Goal: Navigation & Orientation: Understand site structure

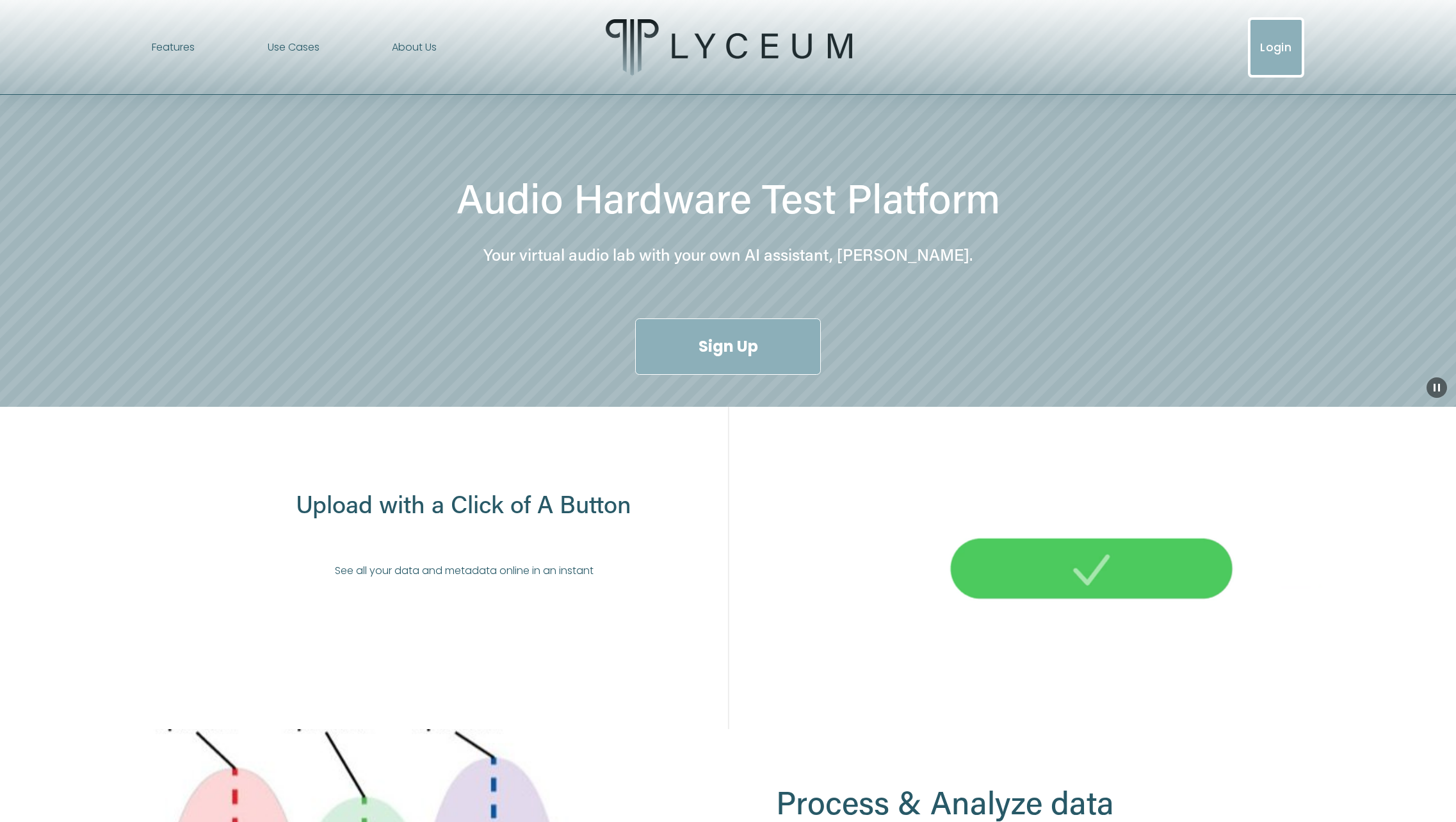
click at [301, 53] on span "Use Cases" at bounding box center [294, 47] width 52 height 19
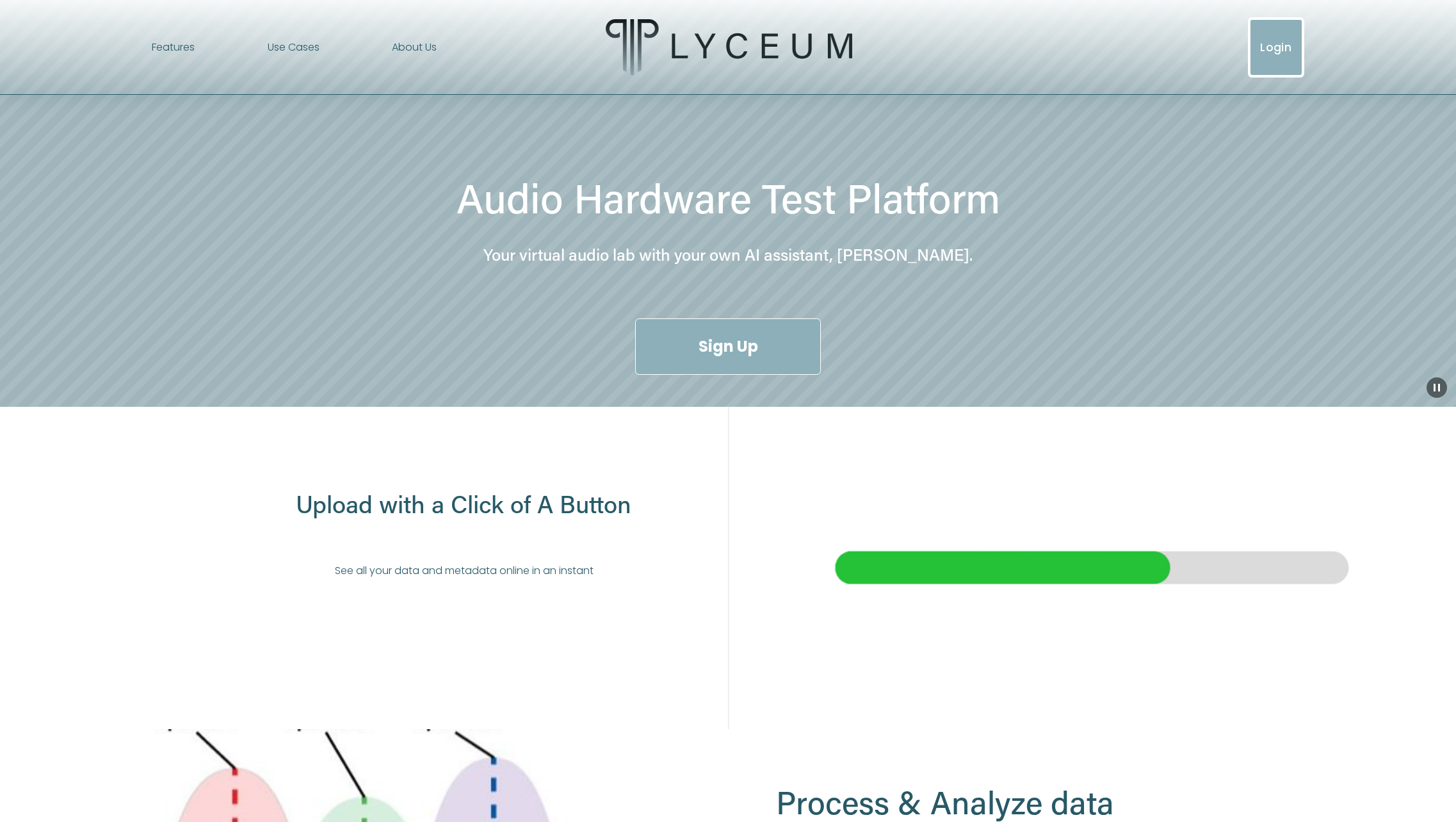
click at [0, 0] on span "Audio Precision" at bounding box center [0, 0] width 0 height 0
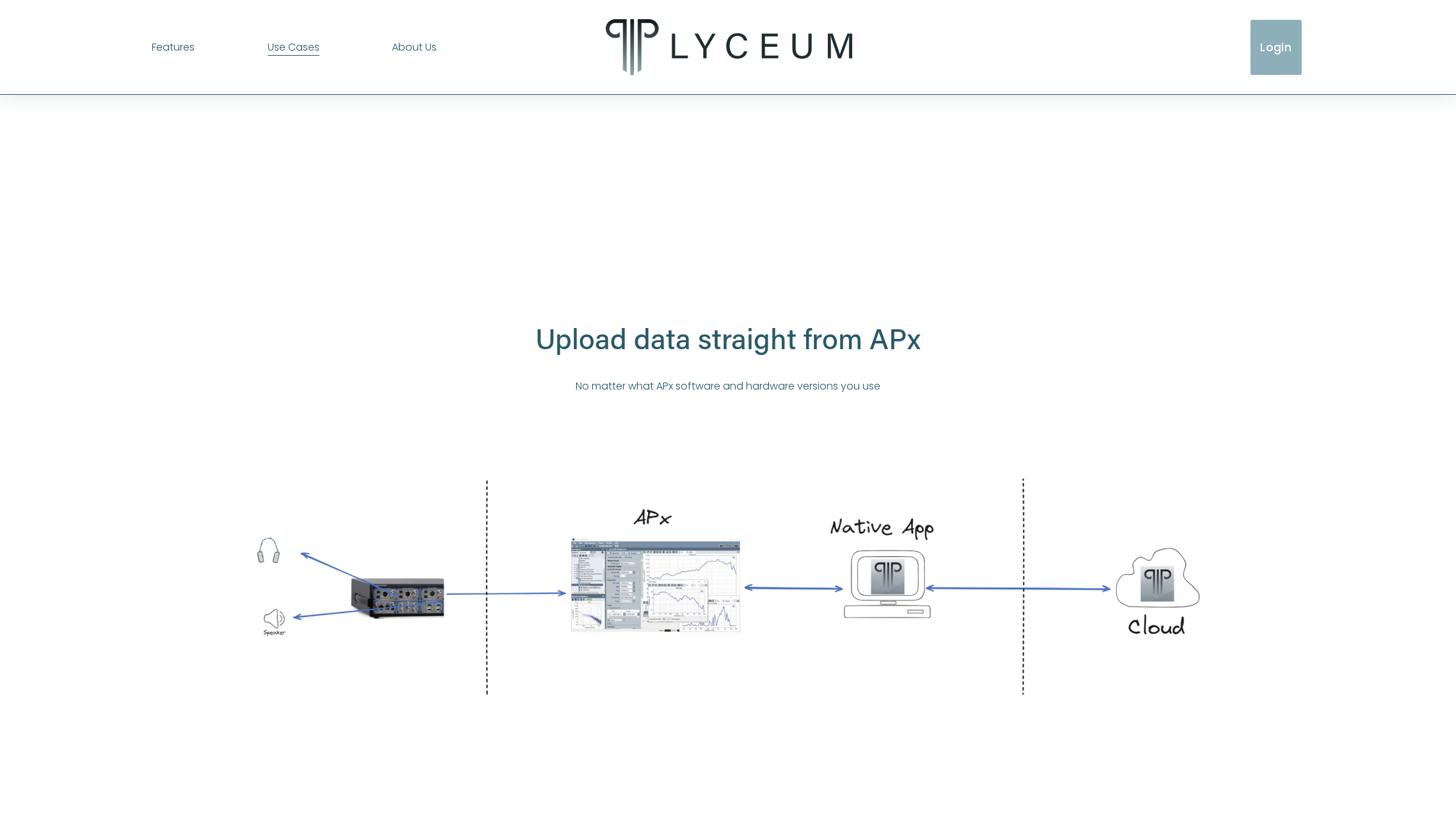
click at [0, 0] on span "Data Science" at bounding box center [0, 0] width 0 height 0
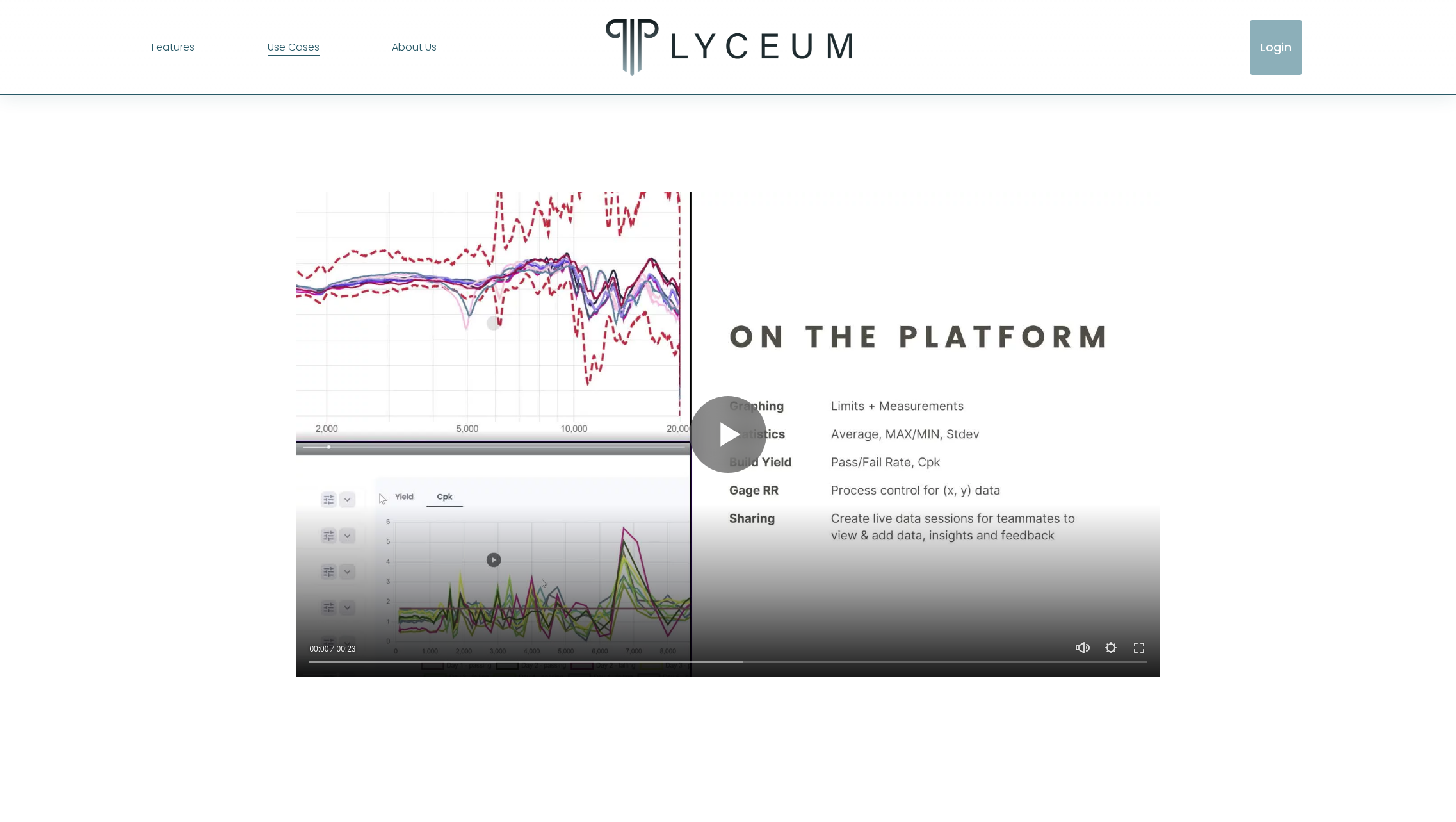
click at [0, 0] on span "Manufacturing" at bounding box center [0, 0] width 0 height 0
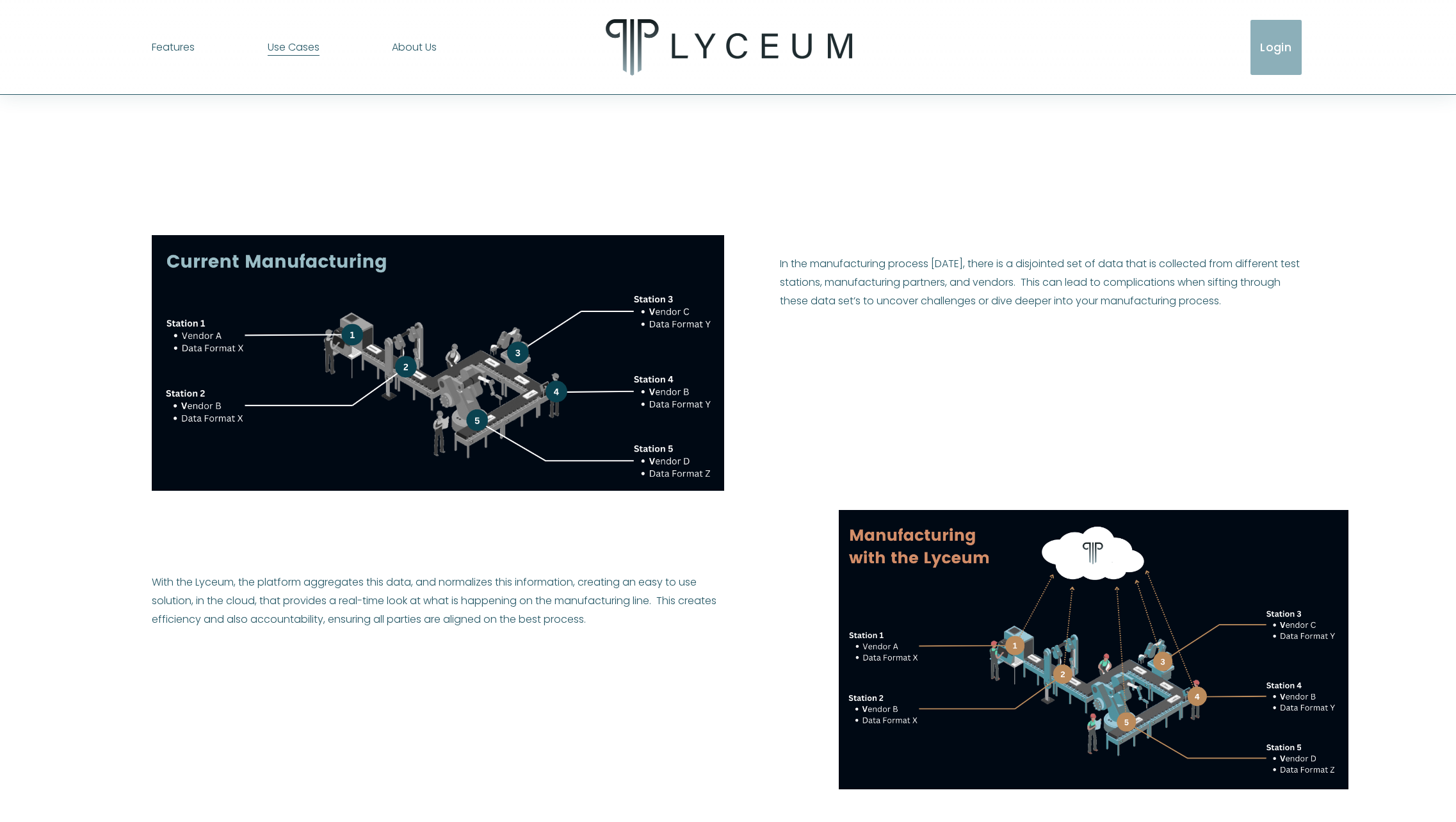
click at [0, 0] on span "[PERSON_NAME]" at bounding box center [0, 0] width 0 height 0
